Goal: Information Seeking & Learning: Check status

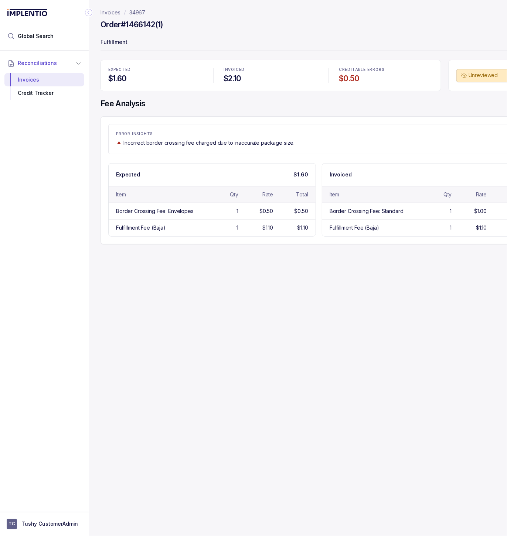
click at [136, 11] on p "34967" at bounding box center [137, 12] width 16 height 7
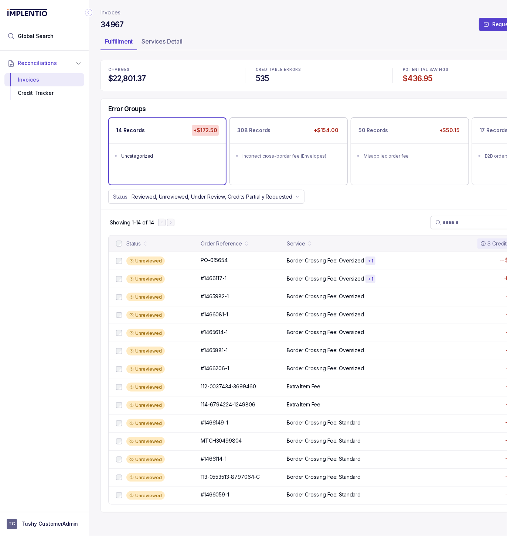
click at [117, 17] on header "Invoices 34967 Request Credits Fulfillment Services Detail" at bounding box center [318, 30] width 437 height 60
click at [114, 12] on p "Invoices" at bounding box center [110, 12] width 20 height 7
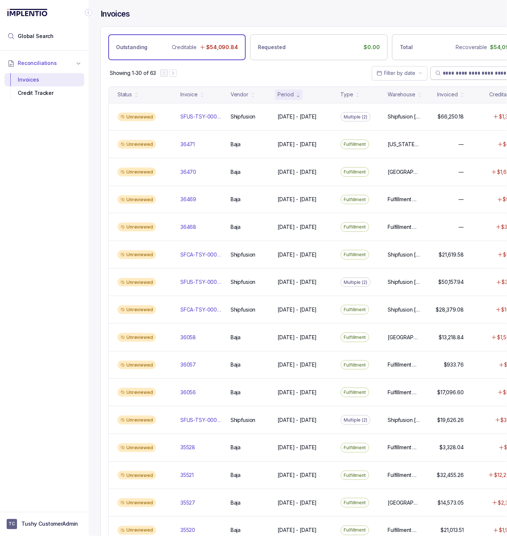
click at [463, 74] on input "search" at bounding box center [482, 72] width 81 height 7
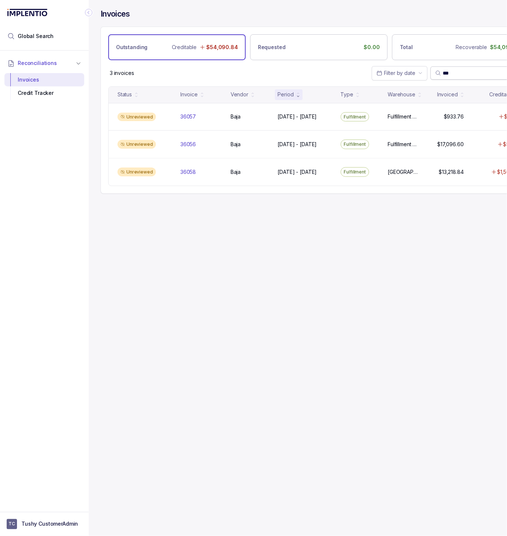
type input "***"
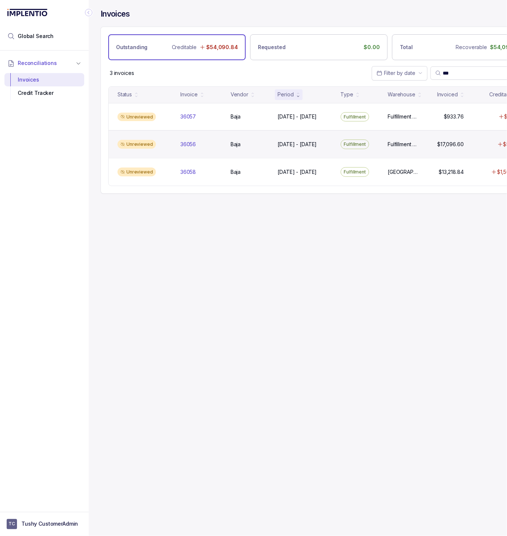
click at [208, 141] on div "Unreviewed 36056 36056 Baja Baja [DATE] - [DATE] [DATE] - [DATE] Fulfillment Fu…" at bounding box center [319, 144] width 420 height 28
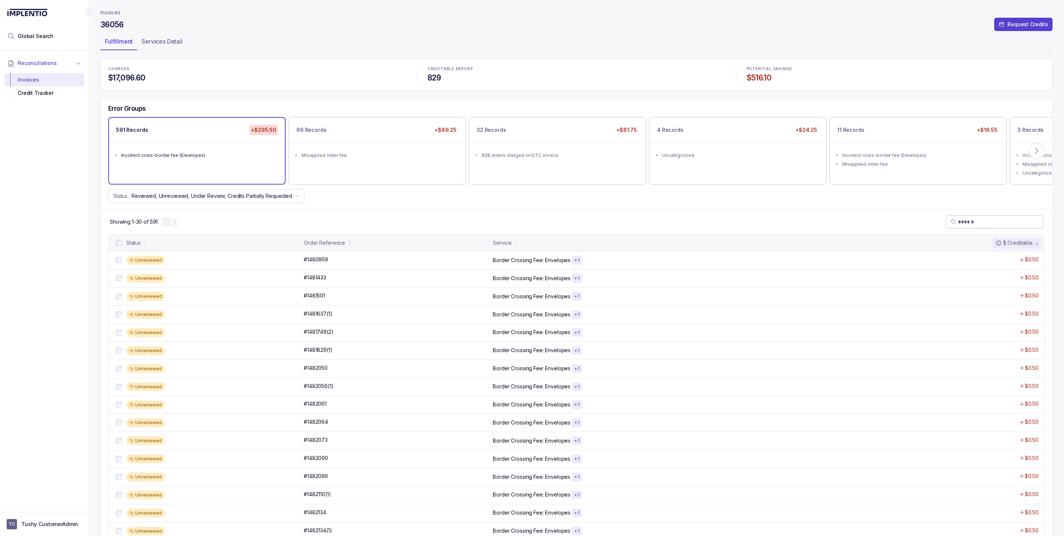
click at [506, 229] on span at bounding box center [993, 221] width 97 height 13
click at [506, 221] on input "search" at bounding box center [998, 221] width 81 height 7
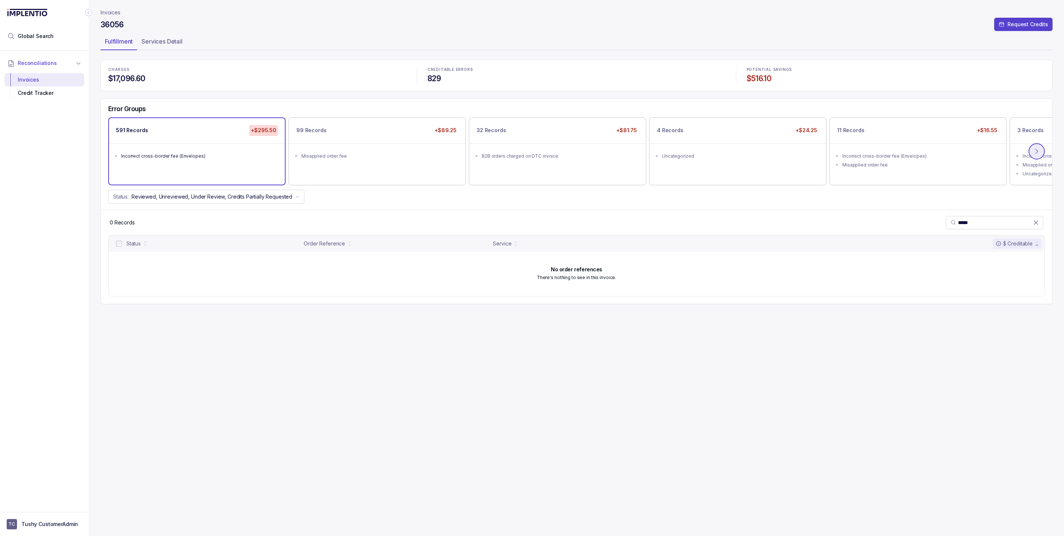
click at [506, 152] on button at bounding box center [1036, 151] width 16 height 16
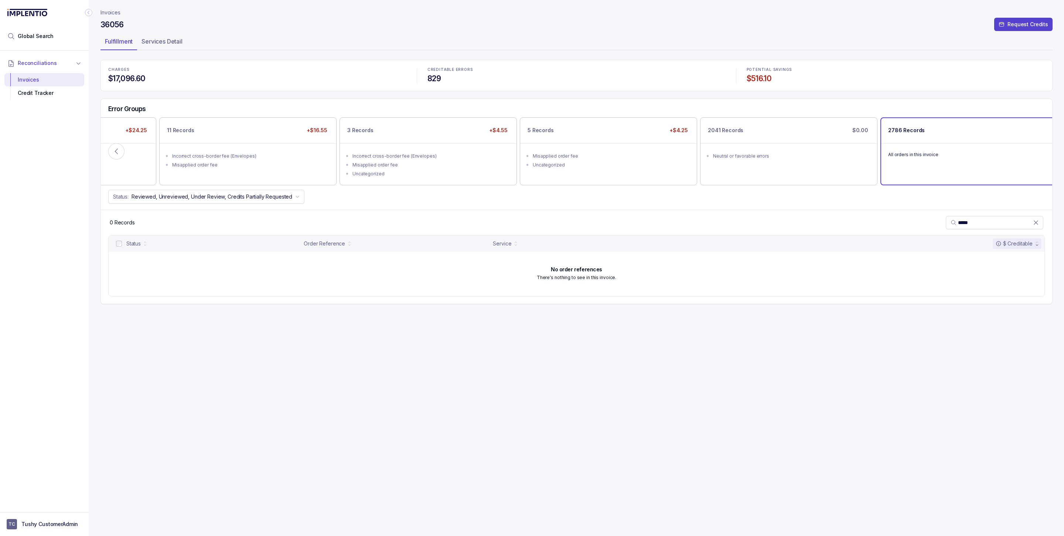
click at [506, 152] on p "All orders in this invoice" at bounding box center [969, 154] width 162 height 7
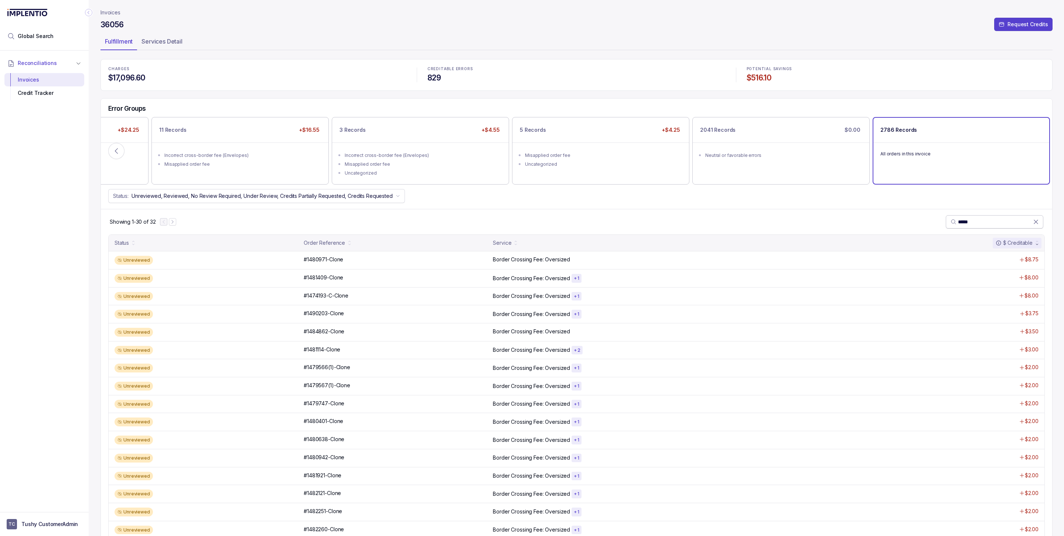
click at [506, 223] on input "*****" at bounding box center [995, 221] width 75 height 7
type input "*****"
click at [366, 278] on div "#1481409-Clone #1481409-Clone" at bounding box center [396, 277] width 185 height 7
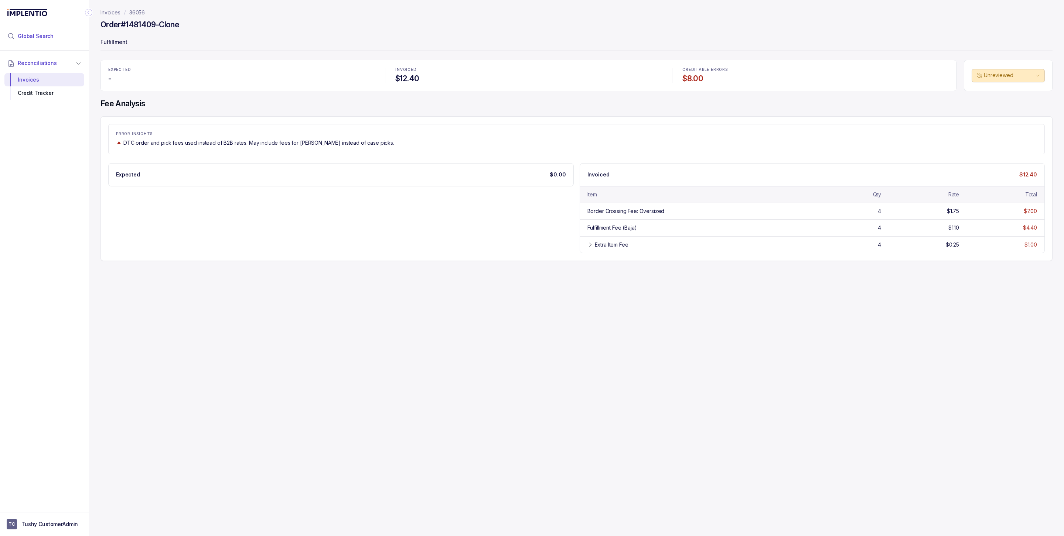
click at [61, 36] on li "Global Search" at bounding box center [44, 36] width 80 height 16
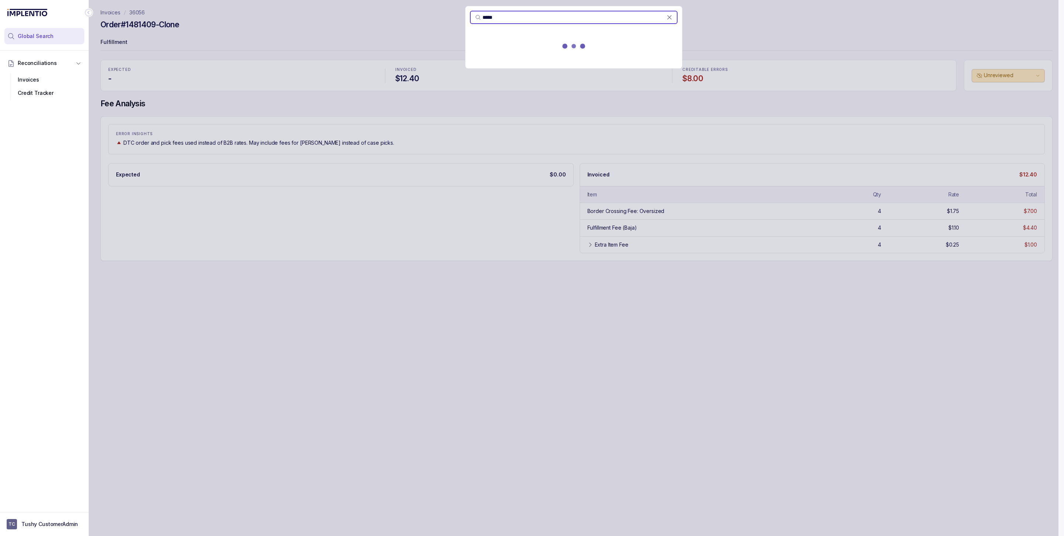
type input "*****"
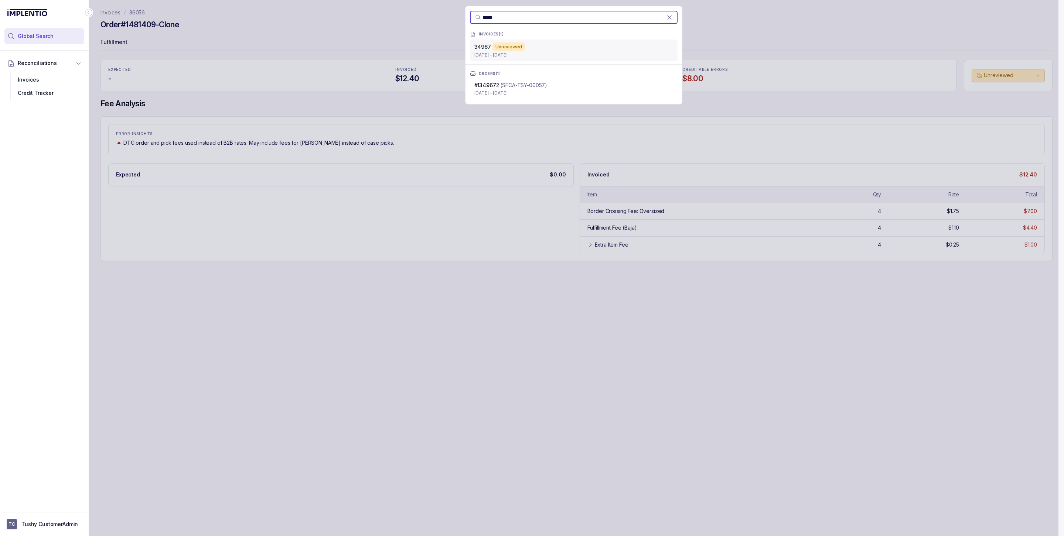
click at [506, 46] on div "34967 Unreviewed" at bounding box center [573, 46] width 199 height 9
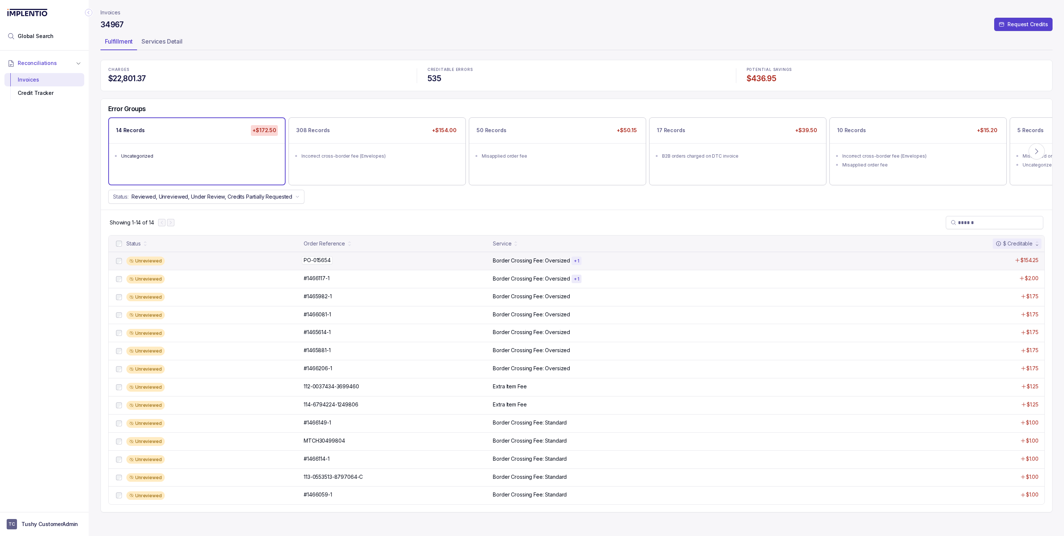
click at [478, 259] on div "PO-015654 PO-015654" at bounding box center [396, 260] width 185 height 7
click at [506, 146] on button at bounding box center [1036, 151] width 16 height 16
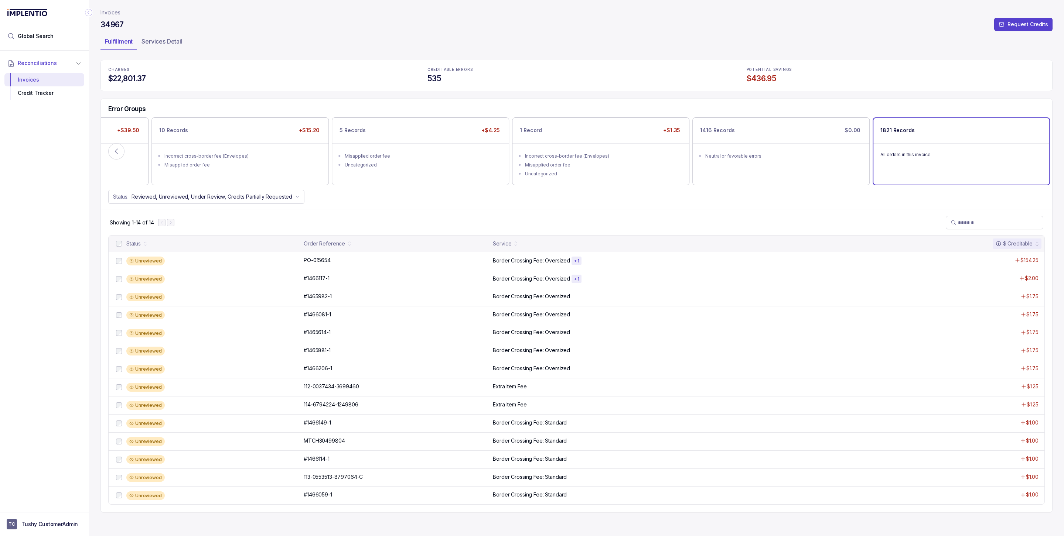
click at [506, 156] on p "All orders in this invoice" at bounding box center [961, 154] width 162 height 7
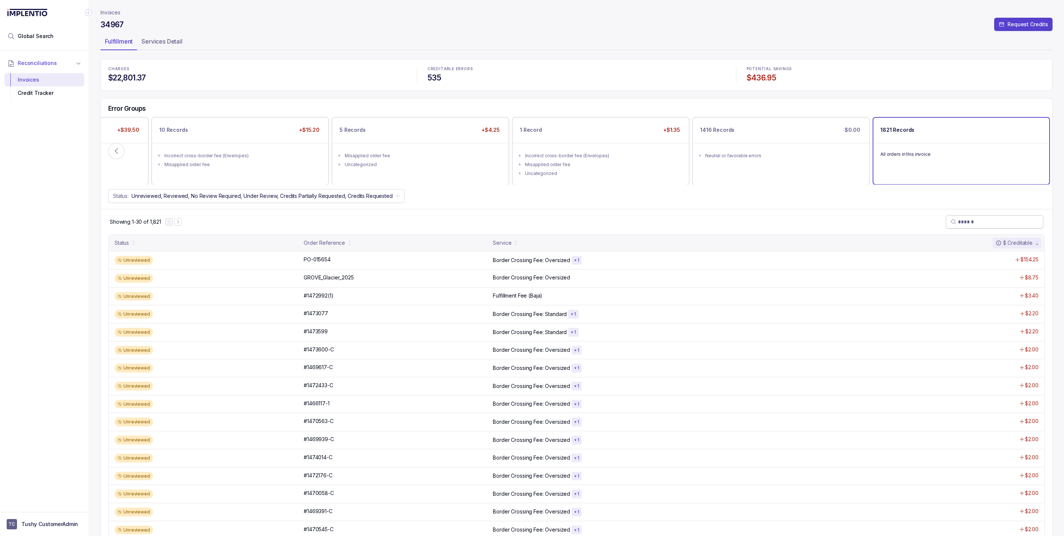
click at [506, 220] on input "search" at bounding box center [998, 221] width 81 height 7
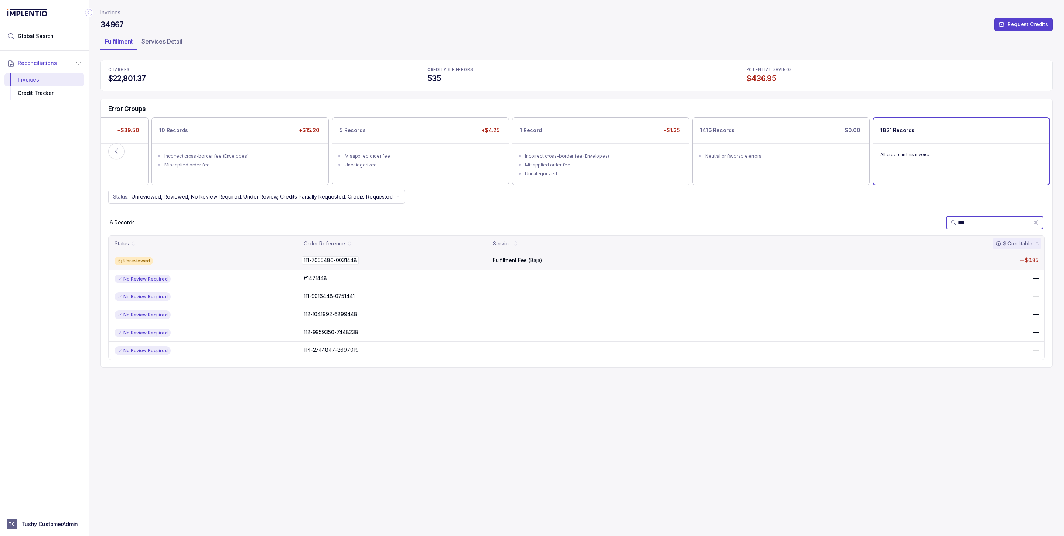
type input "***"
click at [415, 261] on div "111-7055486-0031448 111-7055486-0031448" at bounding box center [396, 260] width 185 height 7
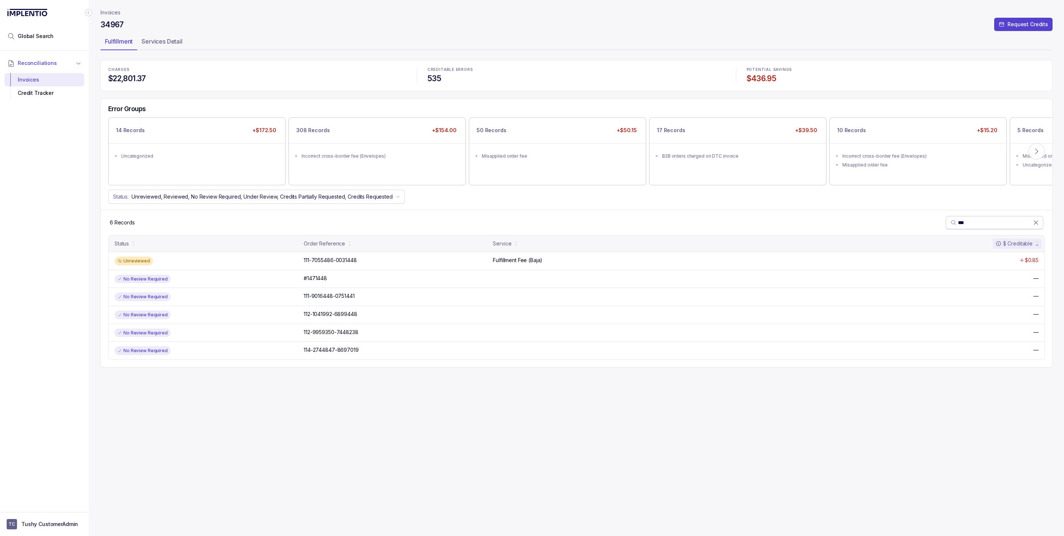
click at [506, 223] on input "***" at bounding box center [995, 222] width 75 height 7
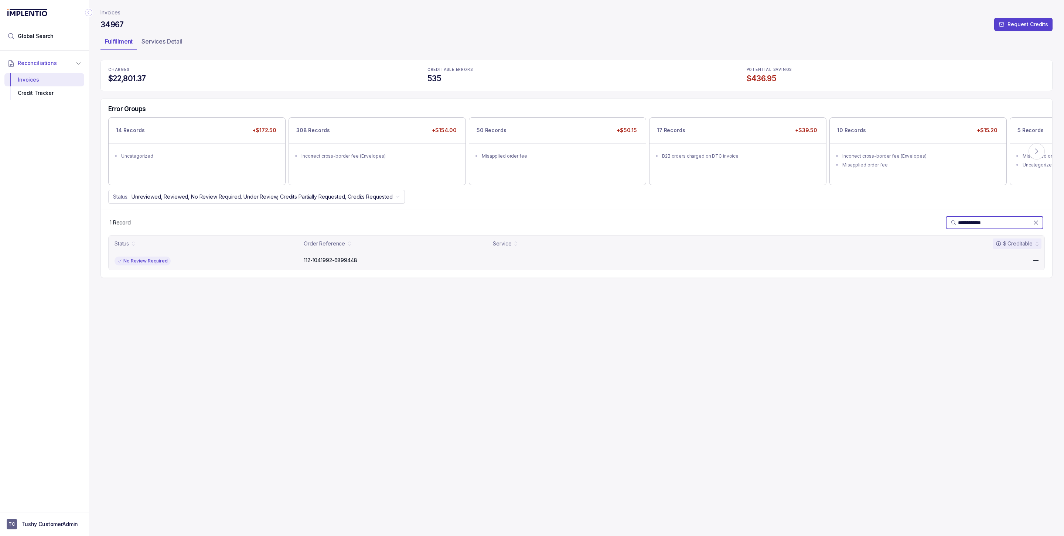
type input "**********"
click at [345, 267] on div "No Review Required 112-1041992-6899448 112-1041992-6899448 —" at bounding box center [576, 261] width 935 height 18
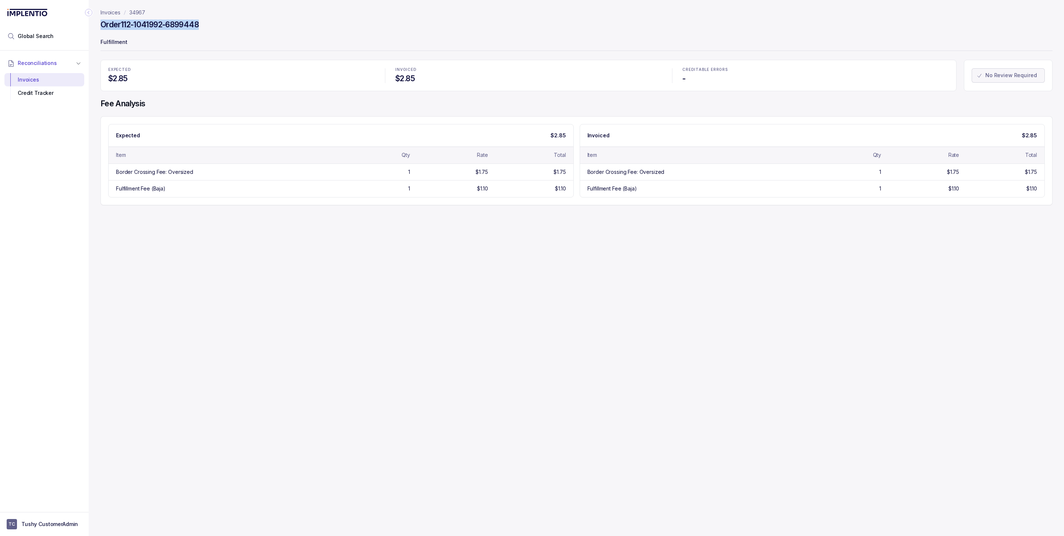
drag, startPoint x: 214, startPoint y: 27, endPoint x: 97, endPoint y: 27, distance: 116.7
click at [97, 27] on div "Invoices 34967 Order 112-1041992-6899448 Fulfillment EXPECTED $2.85 INVOICED $2…" at bounding box center [573, 268] width 969 height 536
copy h4 "Order 112-1041992-6899448"
click at [209, 28] on div "Order 112-1041992-6899448" at bounding box center [576, 25] width 952 height 13
drag, startPoint x: 208, startPoint y: 25, endPoint x: 121, endPoint y: 26, distance: 87.2
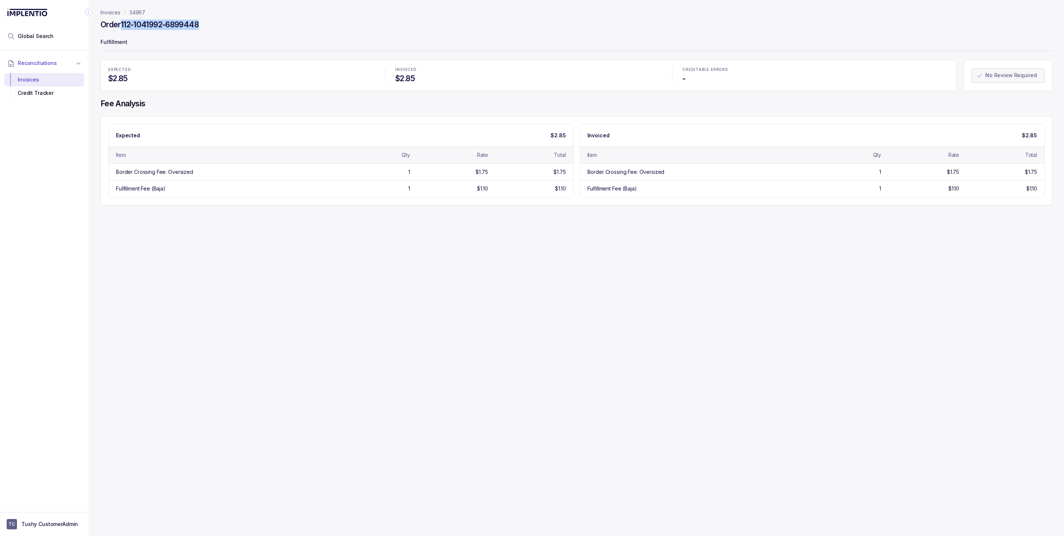
click at [121, 26] on div "Order 112-1041992-6899448" at bounding box center [576, 25] width 952 height 13
copy h4 "112-1041992-6899448"
click at [235, 39] on p "Fulfillment" at bounding box center [576, 42] width 952 height 15
drag, startPoint x: 205, startPoint y: 22, endPoint x: 124, endPoint y: 26, distance: 81.7
click at [124, 26] on div "Order 112-1041992-6899448" at bounding box center [576, 25] width 952 height 13
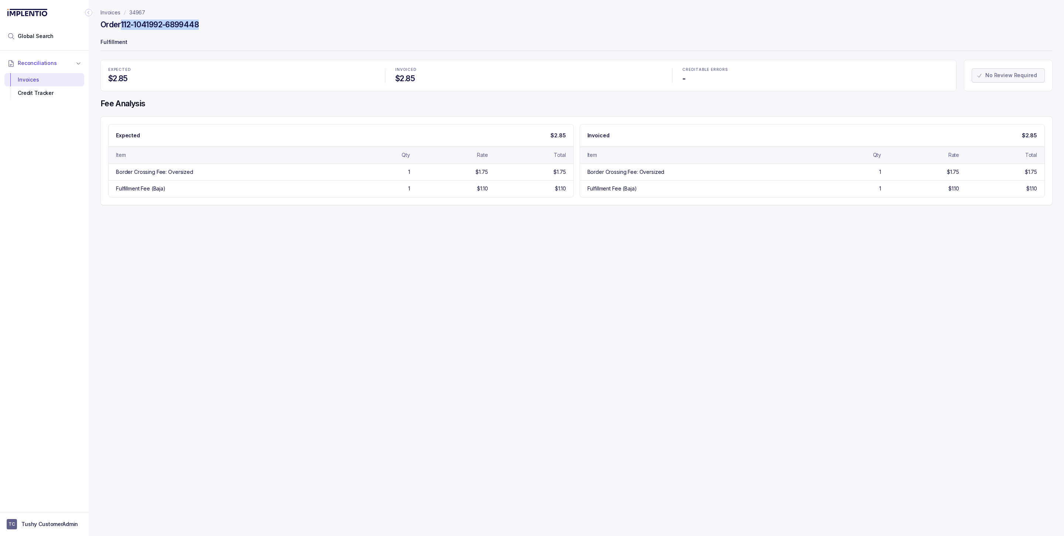
copy h4 "112-1041992-6899448"
click at [143, 10] on p "34967" at bounding box center [137, 12] width 16 height 7
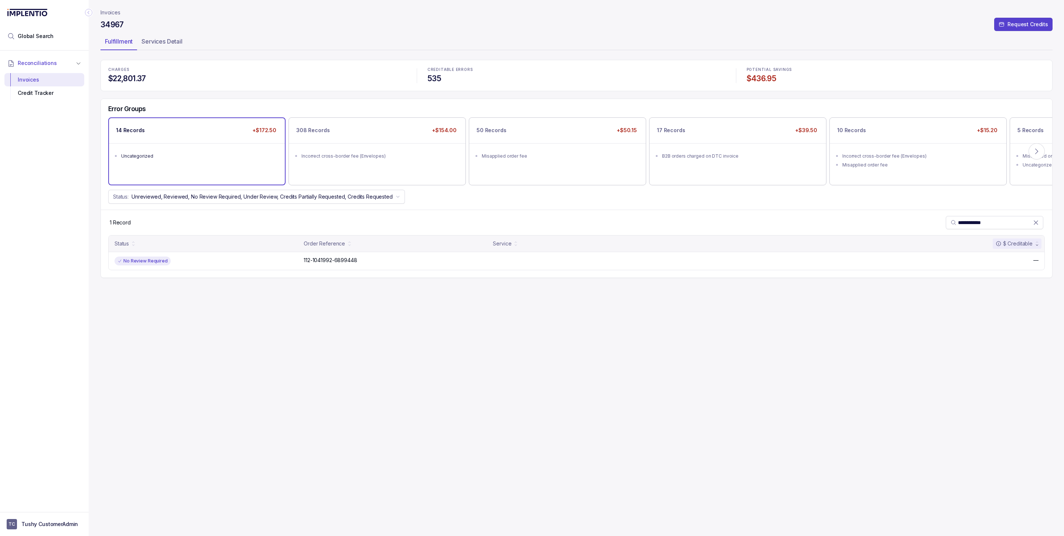
click at [198, 162] on ul "Uncategorized" at bounding box center [197, 155] width 176 height 24
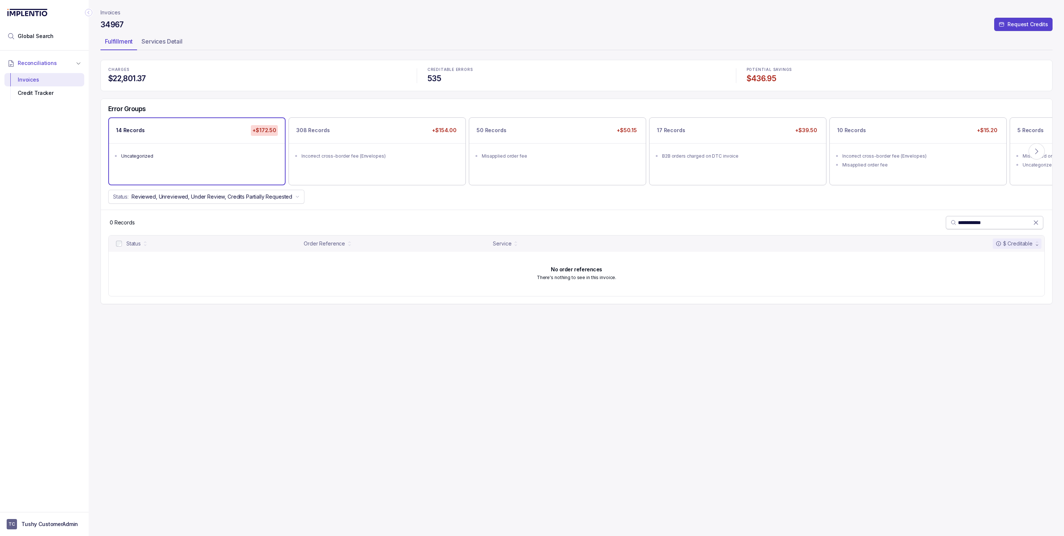
click at [506, 224] on icon at bounding box center [1035, 222] width 7 height 7
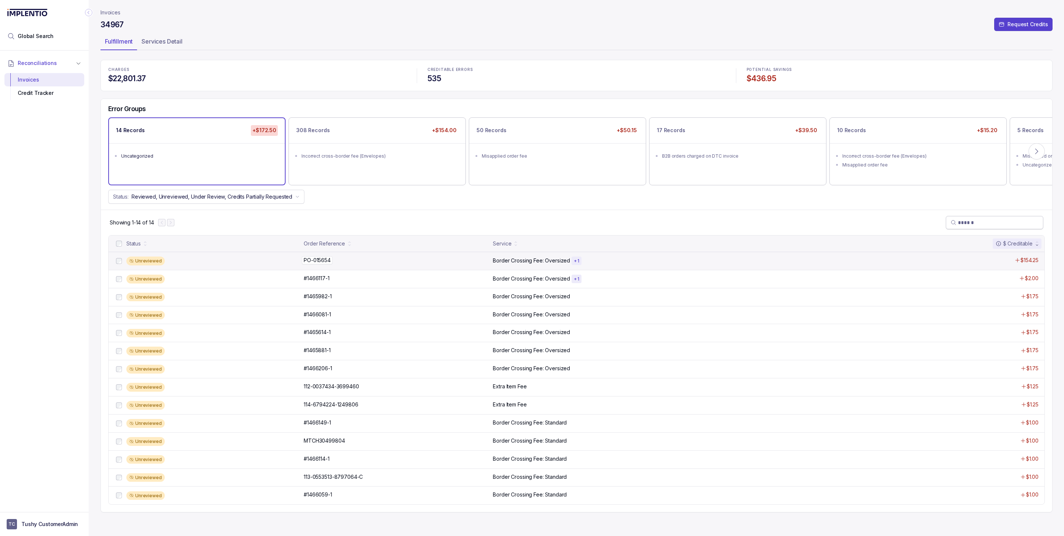
click at [462, 259] on div "PO-015654 PO-015654" at bounding box center [396, 260] width 185 height 7
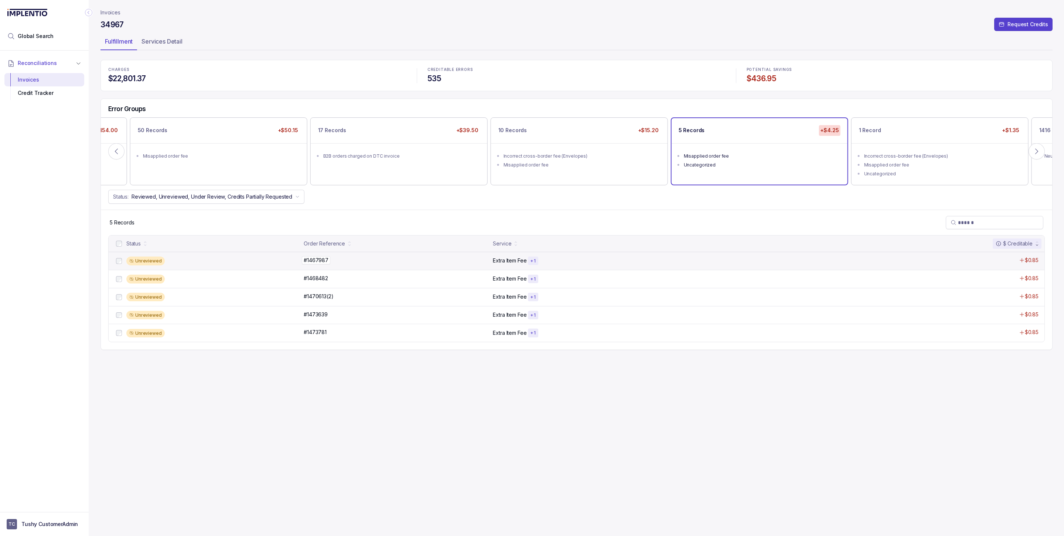
click at [375, 262] on div "#1467987 #1467987" at bounding box center [396, 260] width 185 height 7
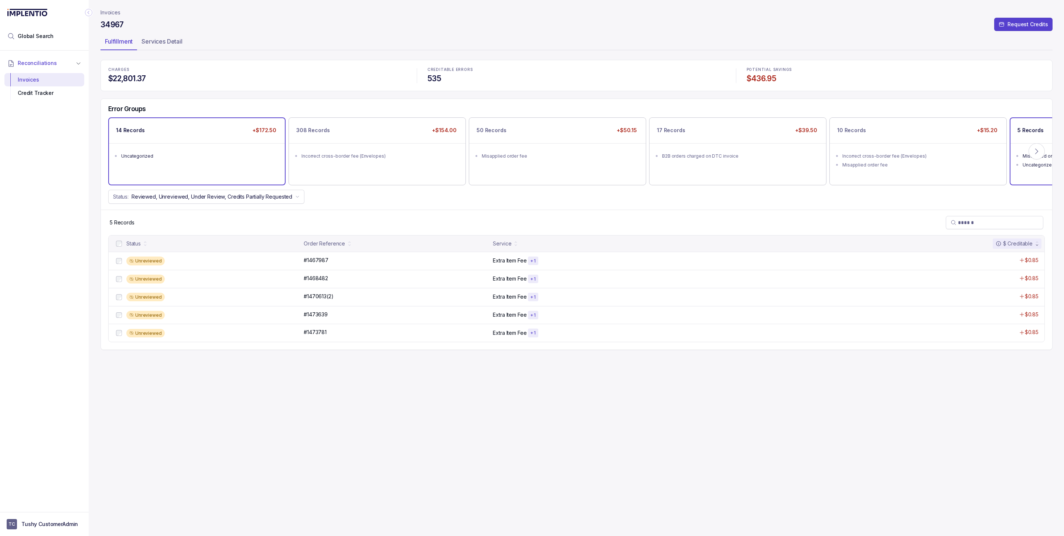
click at [239, 179] on div "14 Records +$172.50 Uncategorized" at bounding box center [197, 151] width 176 height 66
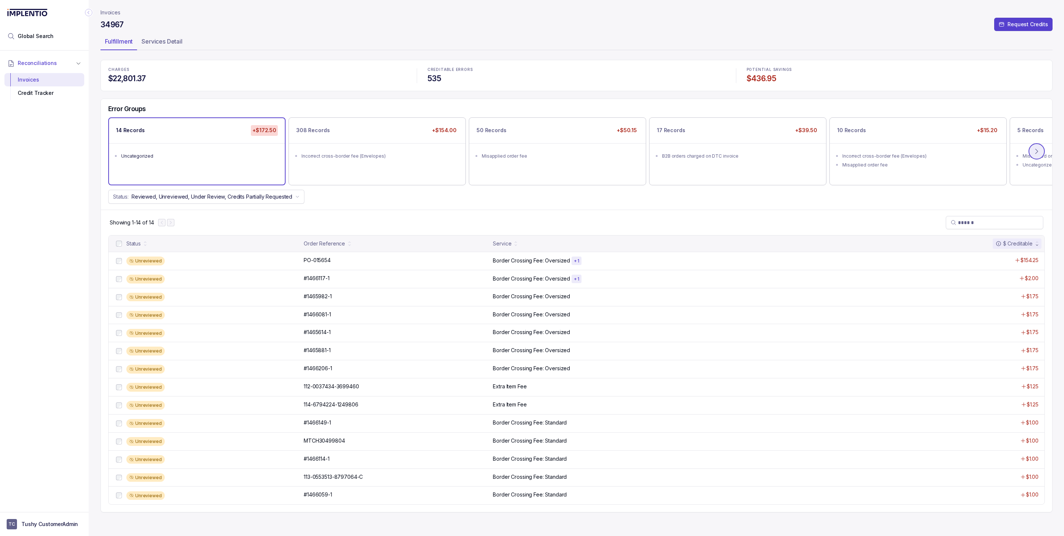
click at [506, 152] on icon at bounding box center [1036, 151] width 7 height 7
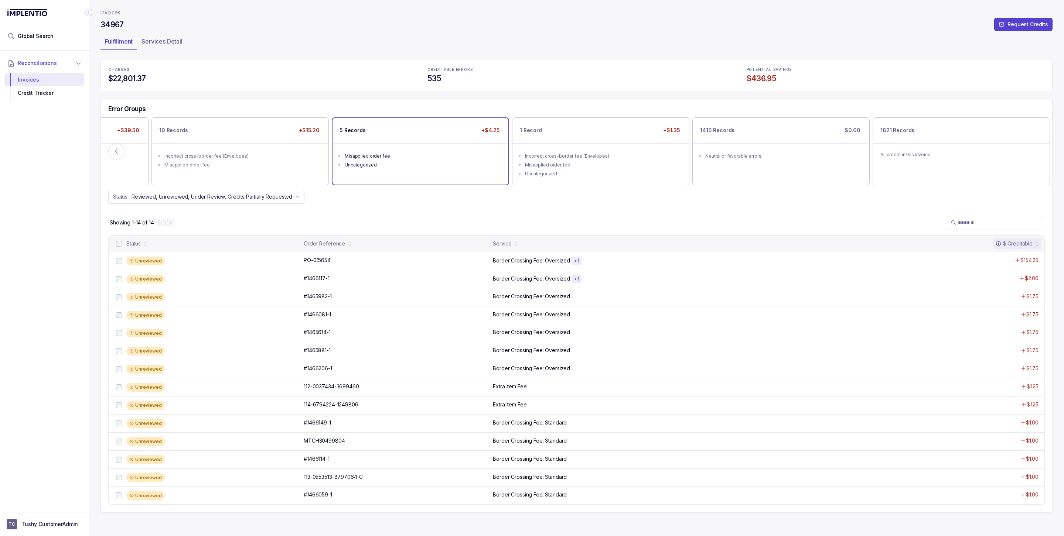
click at [378, 177] on div "5 Records +$4.25 Misapplied order fee Uncategorized" at bounding box center [420, 151] width 176 height 66
